Goal: Transaction & Acquisition: Register for event/course

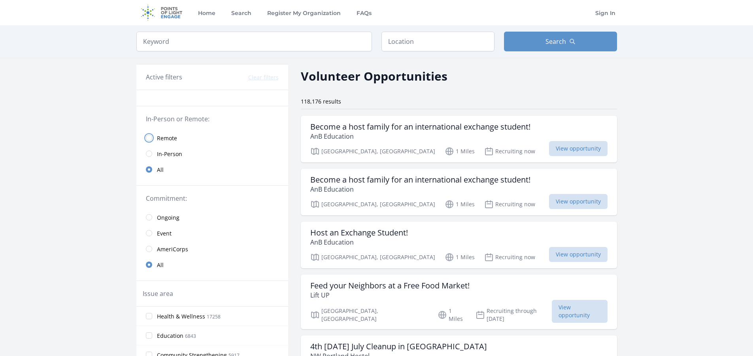
click at [146, 138] on input "radio" at bounding box center [149, 138] width 6 height 6
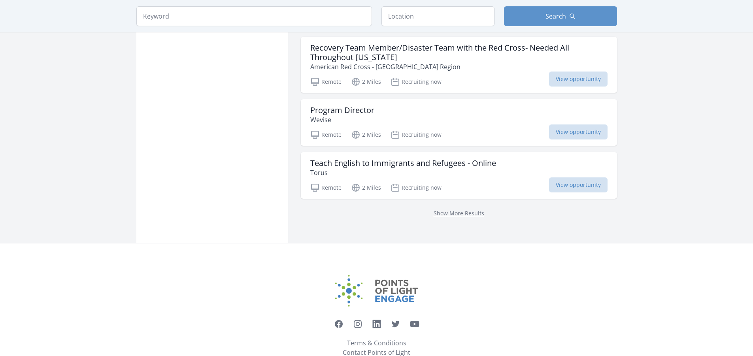
scroll to position [1027, 0]
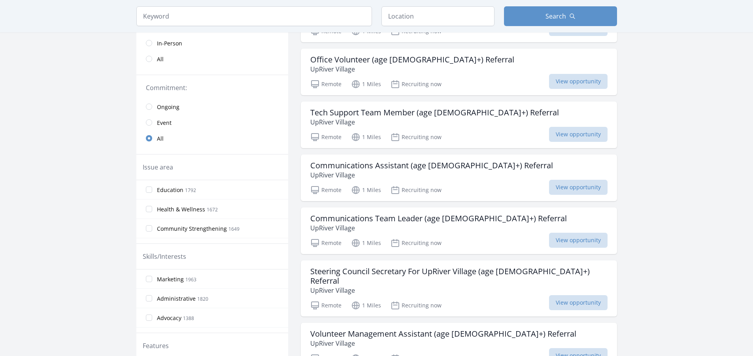
scroll to position [40, 0]
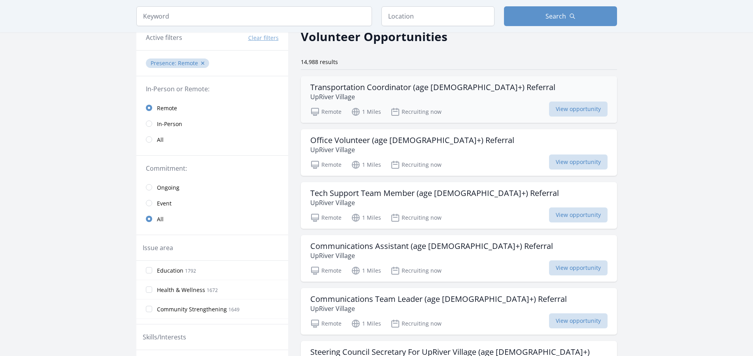
click at [450, 99] on p "UpRiver Village" at bounding box center [432, 96] width 245 height 9
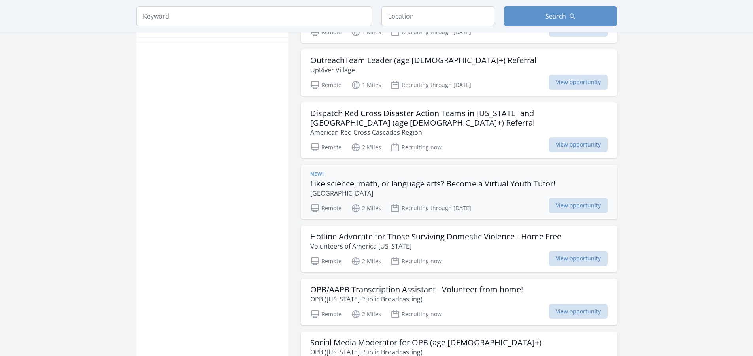
scroll to position [514, 0]
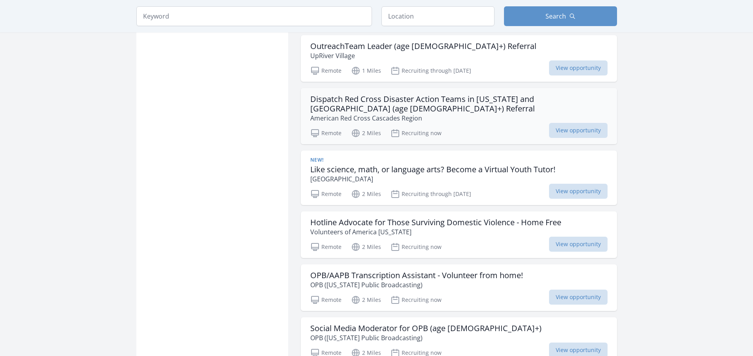
click at [448, 99] on h3 "Dispatch Red Cross Disaster Action Teams in Oregon and SWWA (age 18+) Referral" at bounding box center [458, 103] width 297 height 19
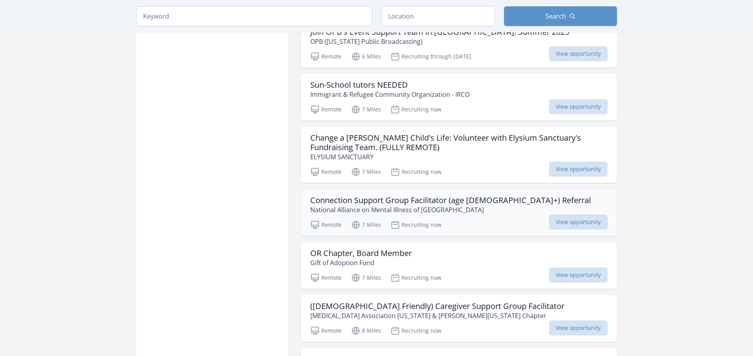
scroll to position [1659, 0]
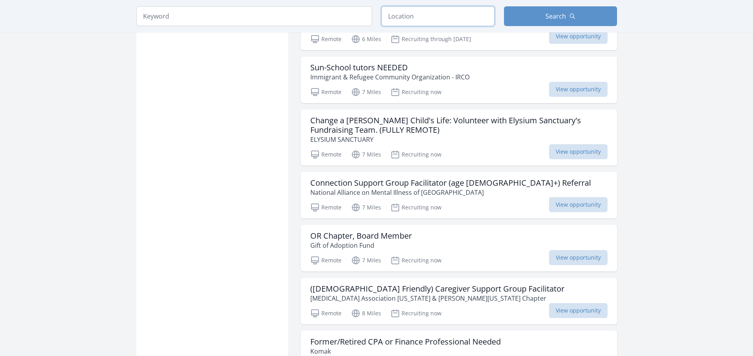
click at [420, 17] on input "text" at bounding box center [437, 16] width 113 height 20
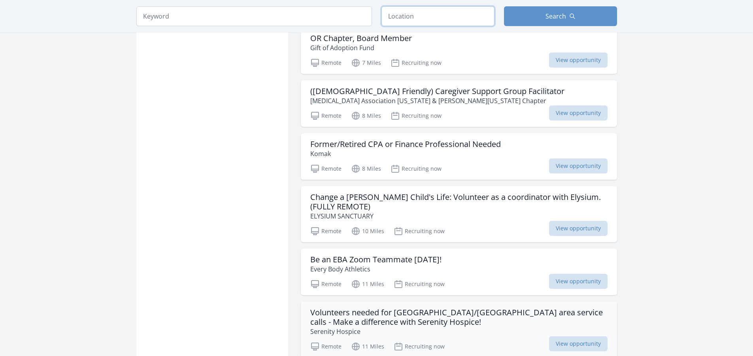
scroll to position [2054, 0]
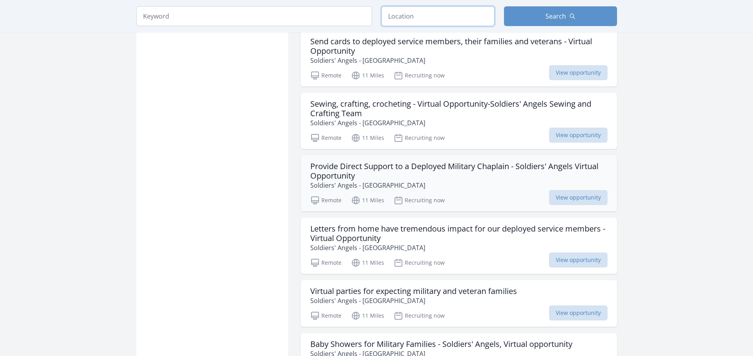
scroll to position [2647, 0]
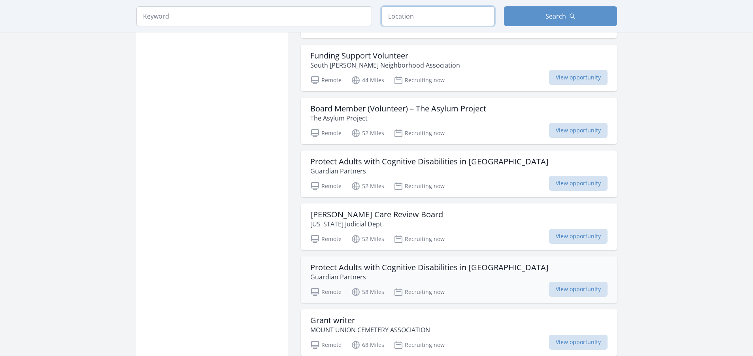
scroll to position [4148, 0]
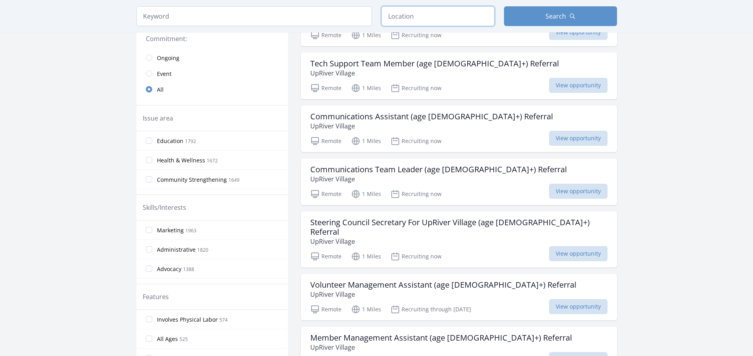
scroll to position [109, 0]
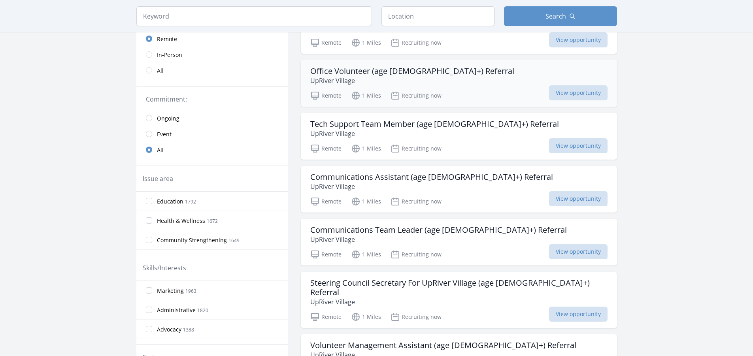
click at [447, 79] on div "Office Volunteer (age 18+) Referral UpRiver Village" at bounding box center [458, 75] width 297 height 19
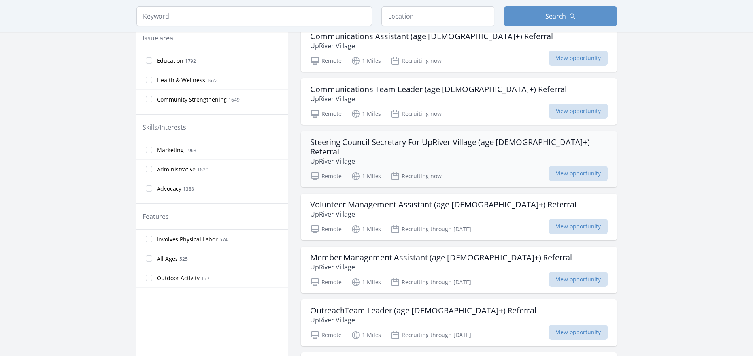
scroll to position [267, 0]
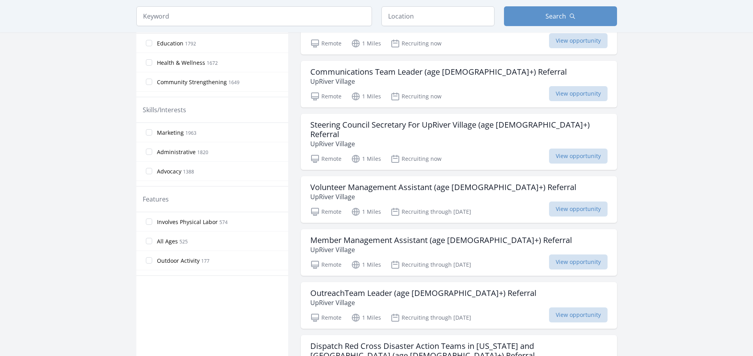
scroll to position [4148, 0]
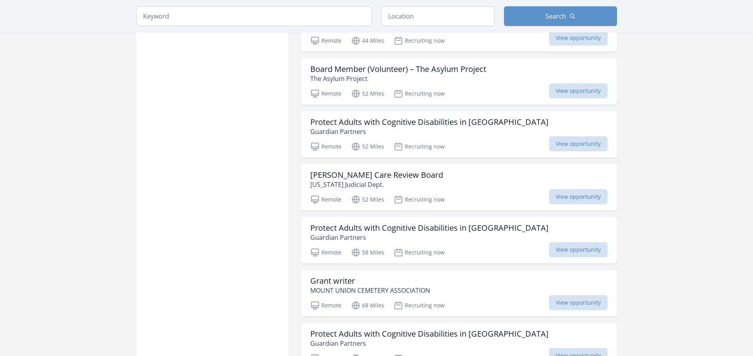
scroll to position [3082, 0]
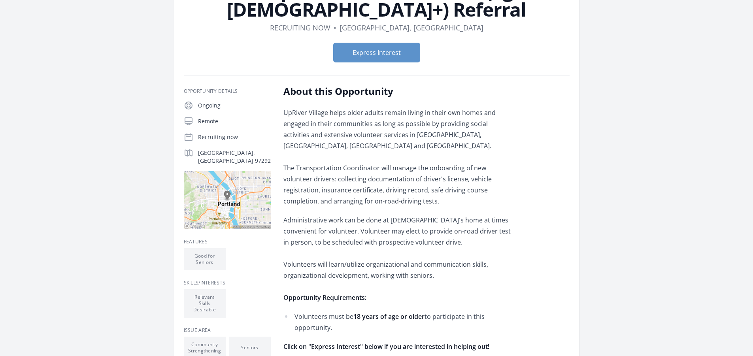
scroll to position [158, 0]
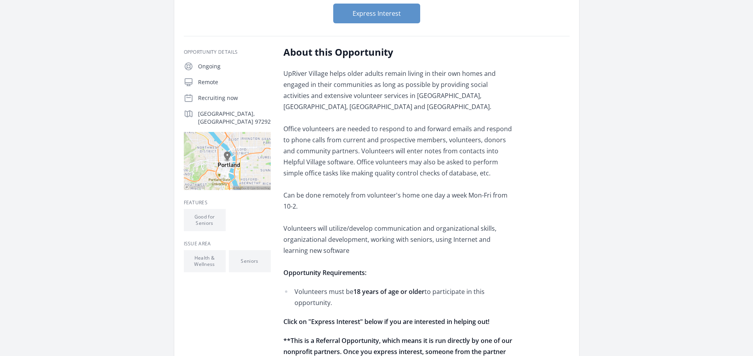
scroll to position [119, 0]
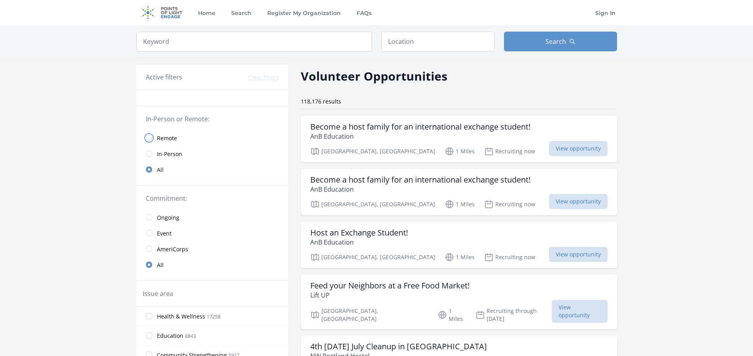
click at [148, 137] on input "radio" at bounding box center [149, 138] width 6 height 6
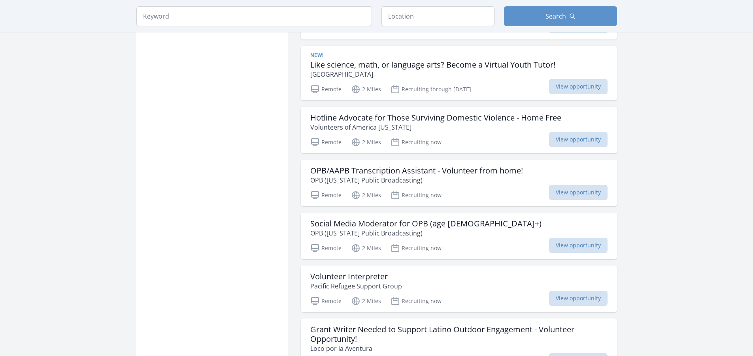
scroll to position [632, 0]
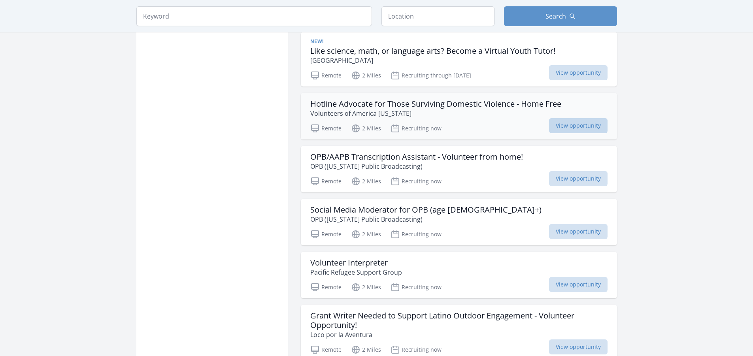
click at [571, 118] on span "View opportunity" at bounding box center [578, 125] width 58 height 15
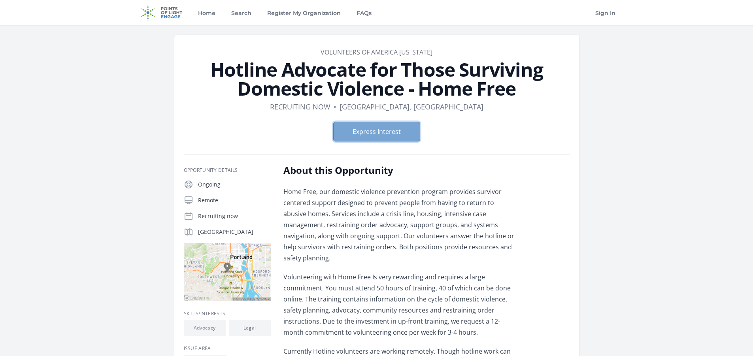
click at [378, 128] on button "Express Interest" at bounding box center [376, 132] width 87 height 20
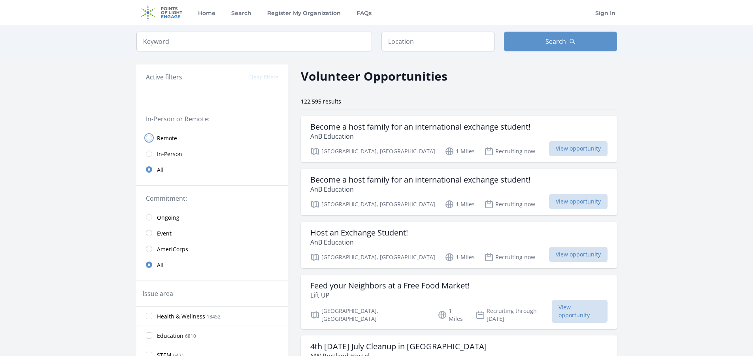
click at [149, 137] on input "radio" at bounding box center [149, 138] width 6 height 6
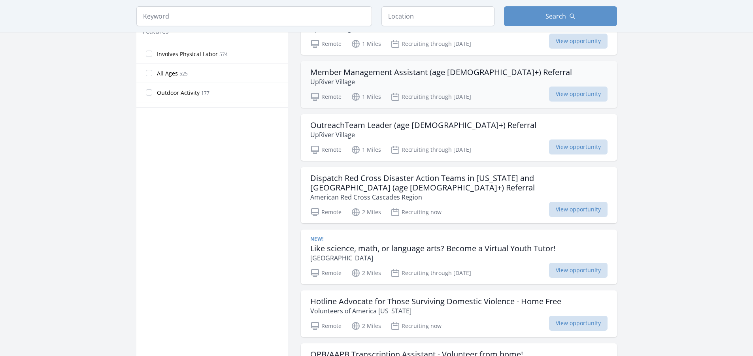
scroll to position [474, 0]
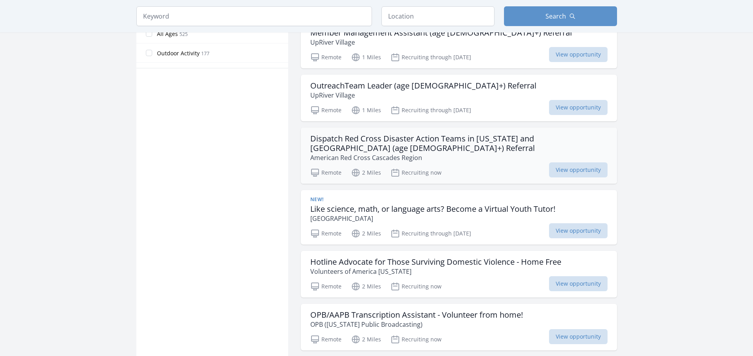
click at [482, 153] on div "Dispatch Red Cross Disaster Action Teams in Oregon and SWWA (age 18+) Referral …" at bounding box center [459, 156] width 316 height 56
click at [479, 153] on p "American Red Cross Cascades Region" at bounding box center [458, 157] width 297 height 9
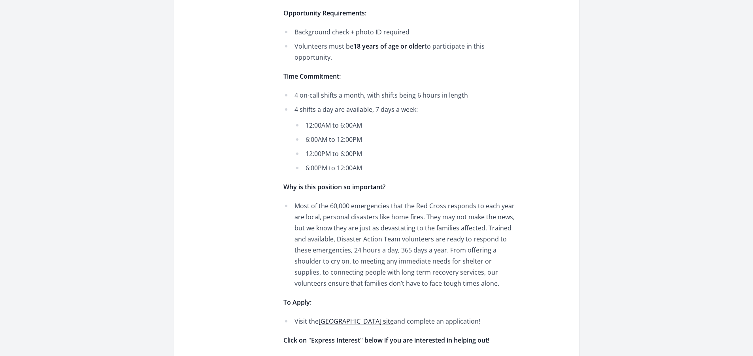
scroll to position [514, 0]
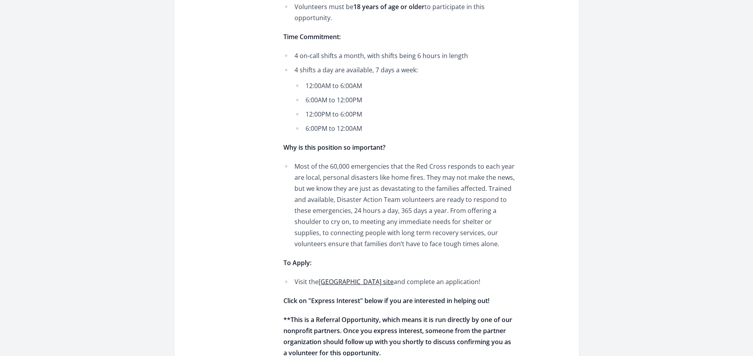
drag, startPoint x: 347, startPoint y: 252, endPoint x: 384, endPoint y: 214, distance: 53.6
click at [384, 215] on li "Most of the 60,000 emergencies that the Red Cross responds to each year are loc…" at bounding box center [398, 205] width 231 height 88
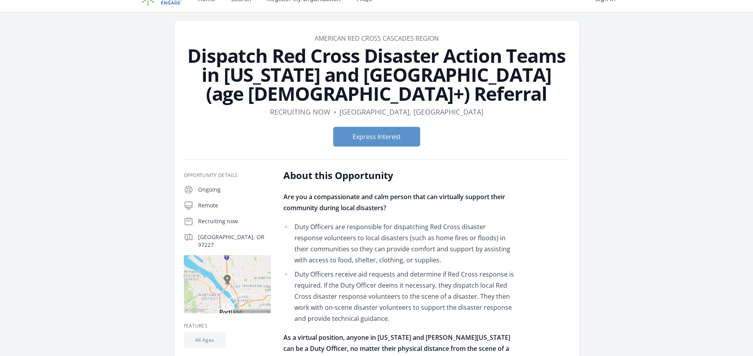
scroll to position [0, 0]
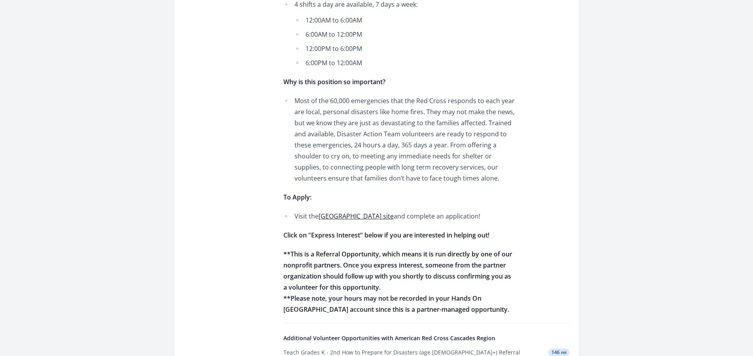
scroll to position [593, 0]
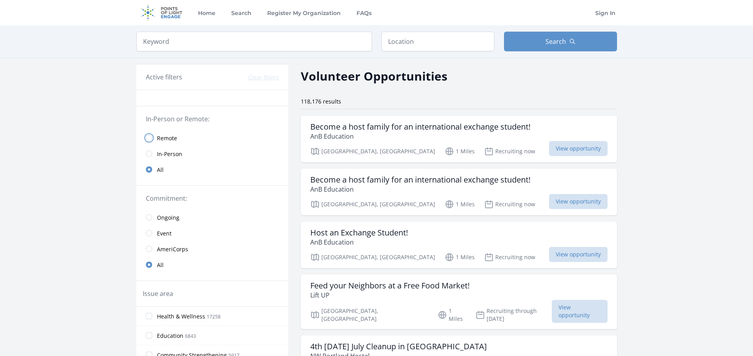
click at [149, 139] on input "radio" at bounding box center [149, 138] width 6 height 6
